Goal: Task Accomplishment & Management: Use online tool/utility

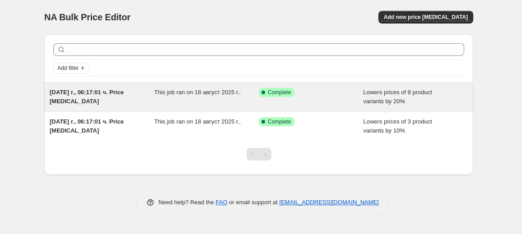
click at [215, 100] on div "This job ran on 18 август 2025 г.." at bounding box center [206, 97] width 105 height 18
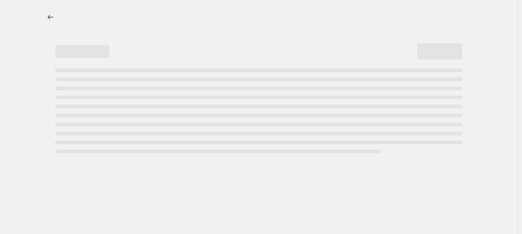
select select "percentage"
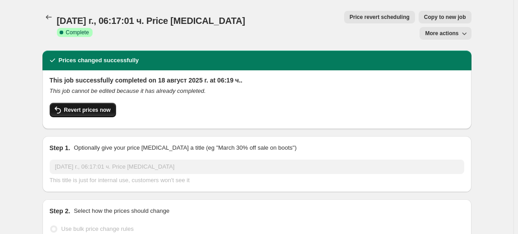
click at [98, 103] on button "Revert prices now" at bounding box center [83, 110] width 66 height 14
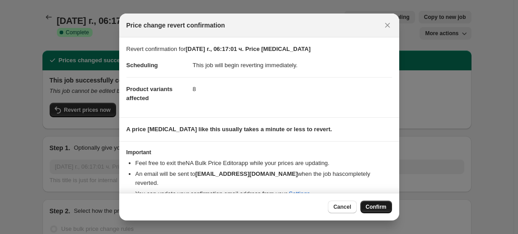
click at [374, 208] on span "Confirm" at bounding box center [375, 206] width 21 height 7
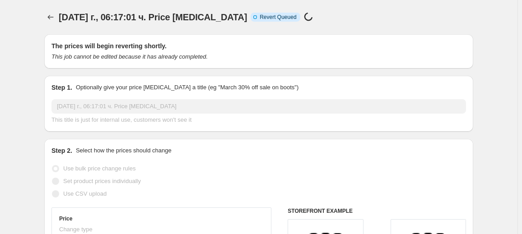
select select "percentage"
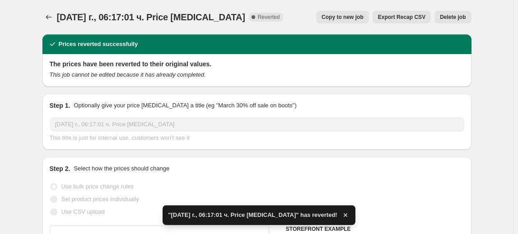
click at [456, 16] on span "Delete job" at bounding box center [452, 17] width 26 height 7
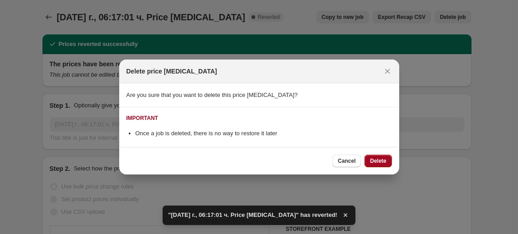
click at [379, 157] on button "Delete" at bounding box center [377, 161] width 27 height 13
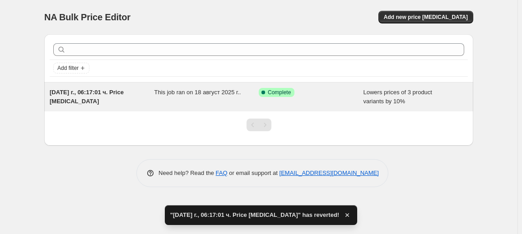
click at [203, 91] on span "This job ran on 18 август 2025 г.." at bounding box center [197, 92] width 87 height 7
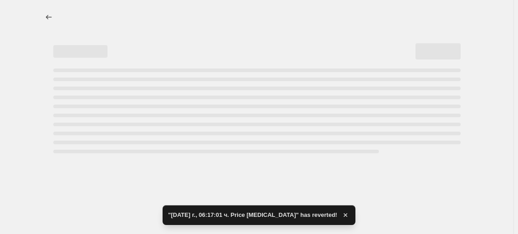
select select "percentage"
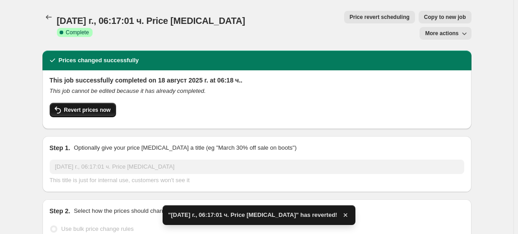
click at [92, 106] on span "Revert prices now" at bounding box center [87, 109] width 46 height 7
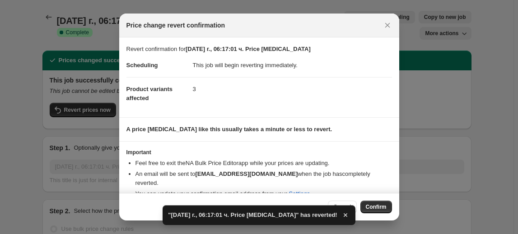
drag, startPoint x: 388, startPoint y: 210, endPoint x: 388, endPoint y: 194, distance: 15.8
click at [387, 210] on button "Confirm" at bounding box center [376, 207] width 32 height 13
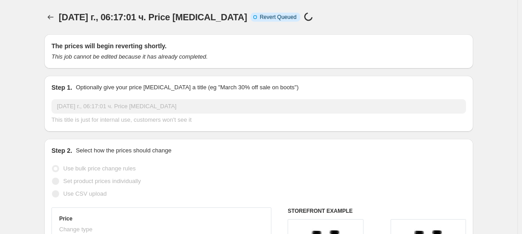
select select "percentage"
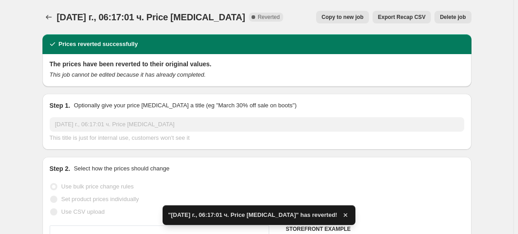
click at [455, 17] on span "Delete job" at bounding box center [452, 17] width 26 height 7
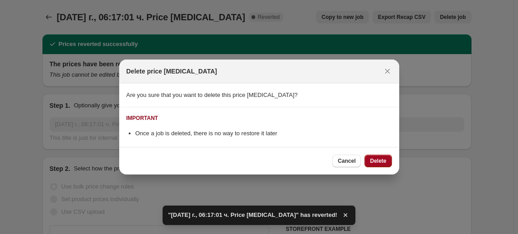
click at [378, 160] on span "Delete" at bounding box center [378, 160] width 16 height 7
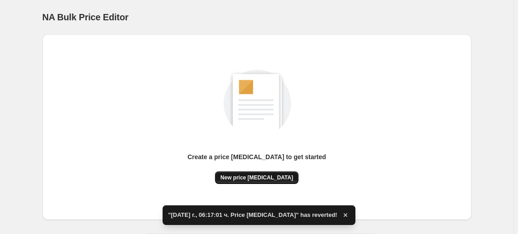
click at [269, 173] on button "New price [MEDICAL_DATA]" at bounding box center [256, 177] width 83 height 13
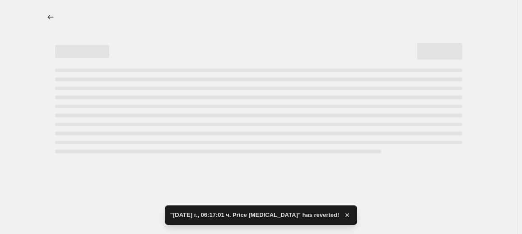
select select "percentage"
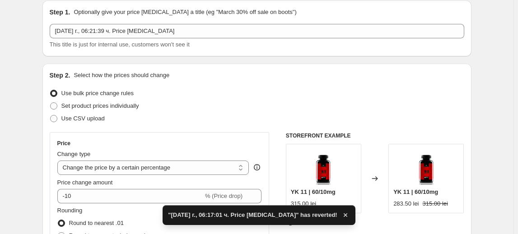
scroll to position [123, 0]
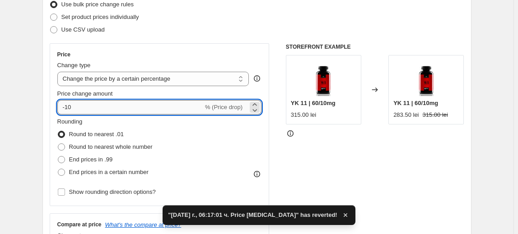
click at [68, 108] on input "-10" at bounding box center [130, 107] width 146 height 14
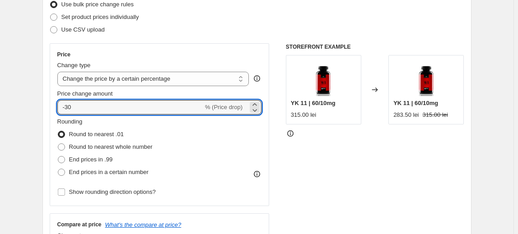
type input "-30"
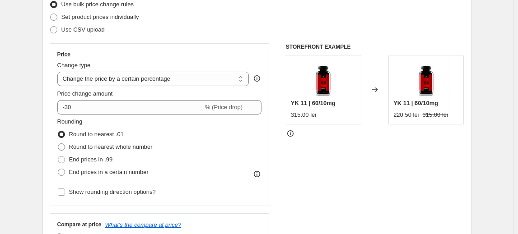
click at [98, 121] on fieldset "Rounding Round to nearest .01 Round to nearest whole number End prices in .99 E…" at bounding box center [104, 147] width 95 height 61
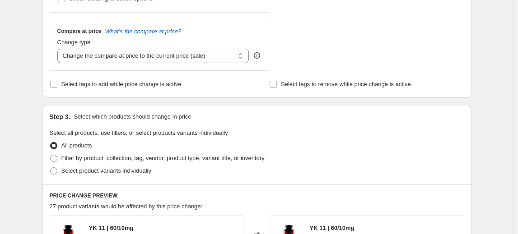
scroll to position [328, 0]
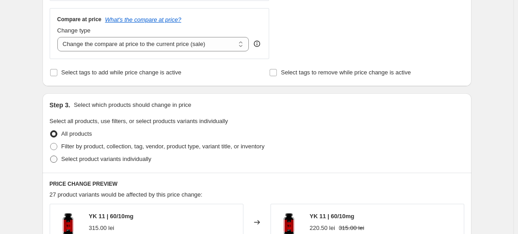
click at [104, 160] on span "Select product variants individually" at bounding box center [106, 159] width 90 height 7
click at [51, 156] on input "Select product variants individually" at bounding box center [50, 156] width 0 height 0
radio input "true"
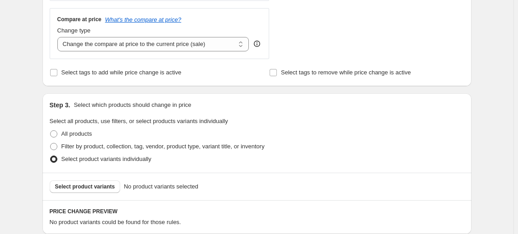
click at [84, 189] on span "Select product variants" at bounding box center [85, 186] width 60 height 7
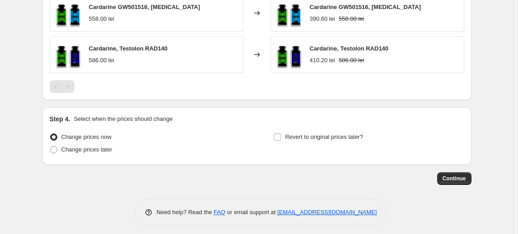
scroll to position [610, 0]
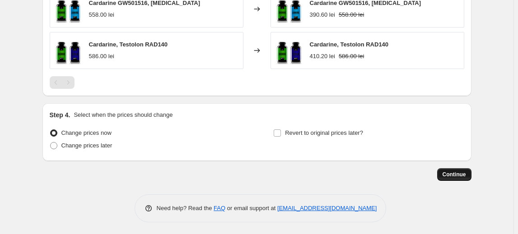
click at [460, 172] on span "Continue" at bounding box center [453, 174] width 23 height 7
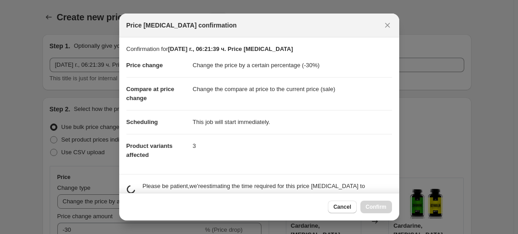
scroll to position [0, 0]
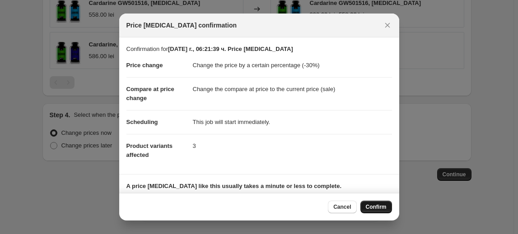
click at [378, 207] on span "Confirm" at bounding box center [375, 206] width 21 height 7
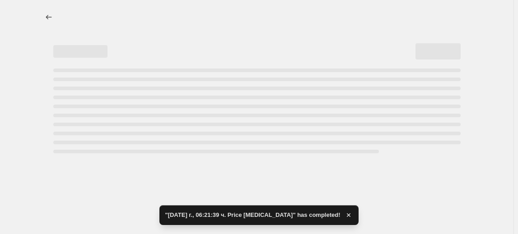
select select "percentage"
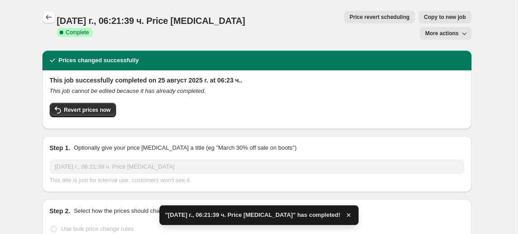
click at [47, 16] on icon "Price change jobs" at bounding box center [48, 17] width 9 height 9
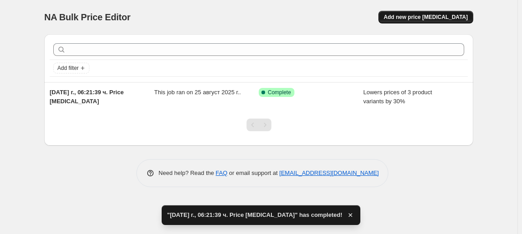
click at [431, 16] on span "Add new price [MEDICAL_DATA]" at bounding box center [426, 17] width 84 height 7
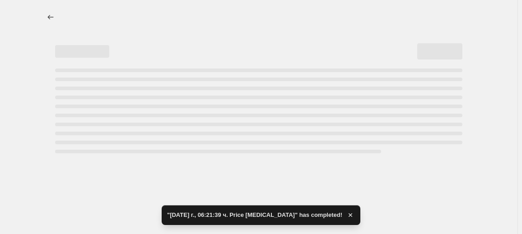
select select "percentage"
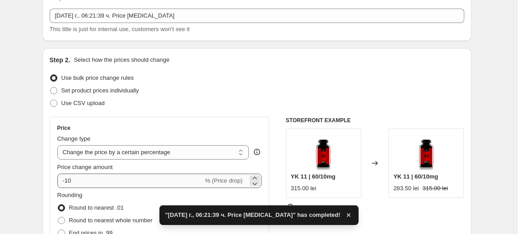
scroll to position [82, 0]
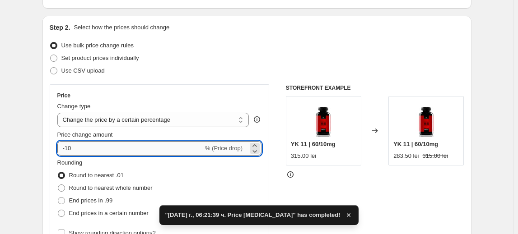
click at [68, 150] on input "-10" at bounding box center [130, 148] width 146 height 14
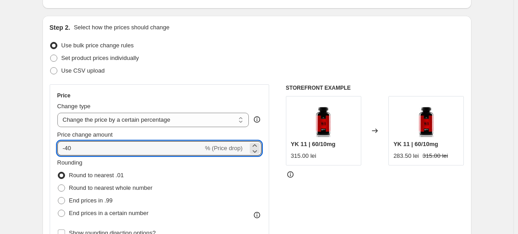
type input "-40"
click at [114, 166] on fieldset "Rounding Round to nearest .01 Round to nearest whole number End prices in .99 E…" at bounding box center [104, 188] width 95 height 61
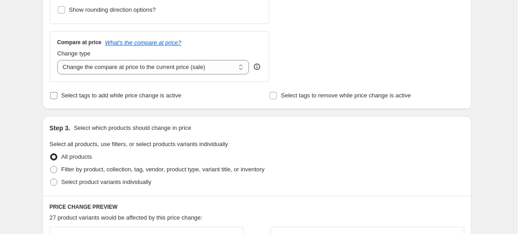
scroll to position [328, 0]
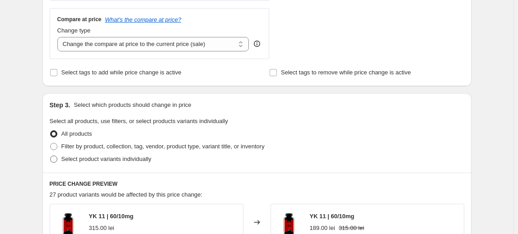
click at [132, 160] on span "Select product variants individually" at bounding box center [106, 159] width 90 height 7
click at [51, 156] on input "Select product variants individually" at bounding box center [50, 156] width 0 height 0
radio input "true"
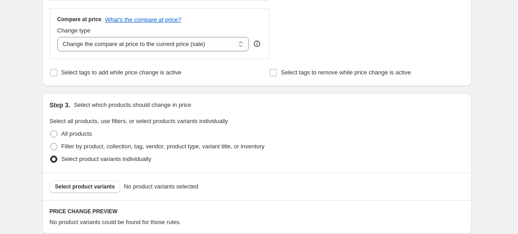
click at [92, 187] on span "Select product variants" at bounding box center [85, 186] width 60 height 7
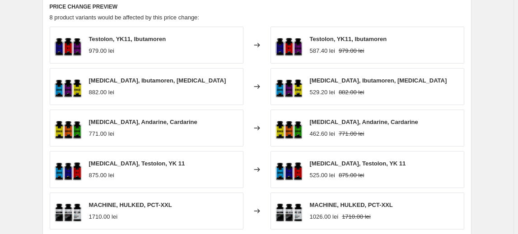
scroll to position [693, 0]
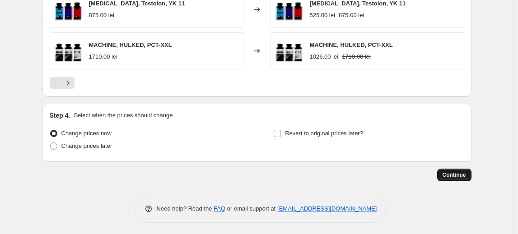
click at [455, 176] on span "Continue" at bounding box center [453, 174] width 23 height 7
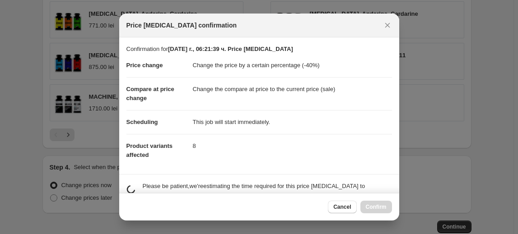
scroll to position [0, 0]
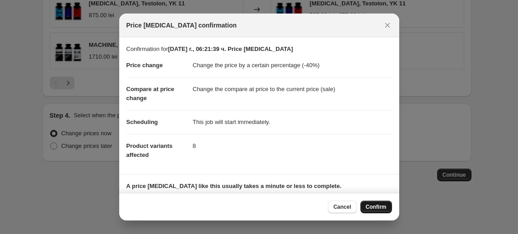
click at [381, 206] on span "Confirm" at bounding box center [375, 206] width 21 height 7
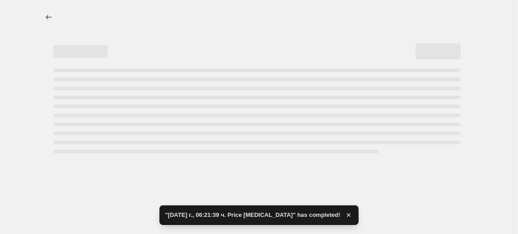
select select "percentage"
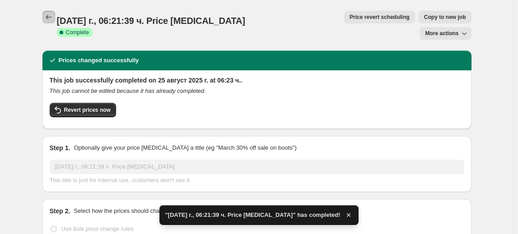
click at [52, 16] on icon "Price change jobs" at bounding box center [48, 17] width 9 height 9
